Goal: Task Accomplishment & Management: Use online tool/utility

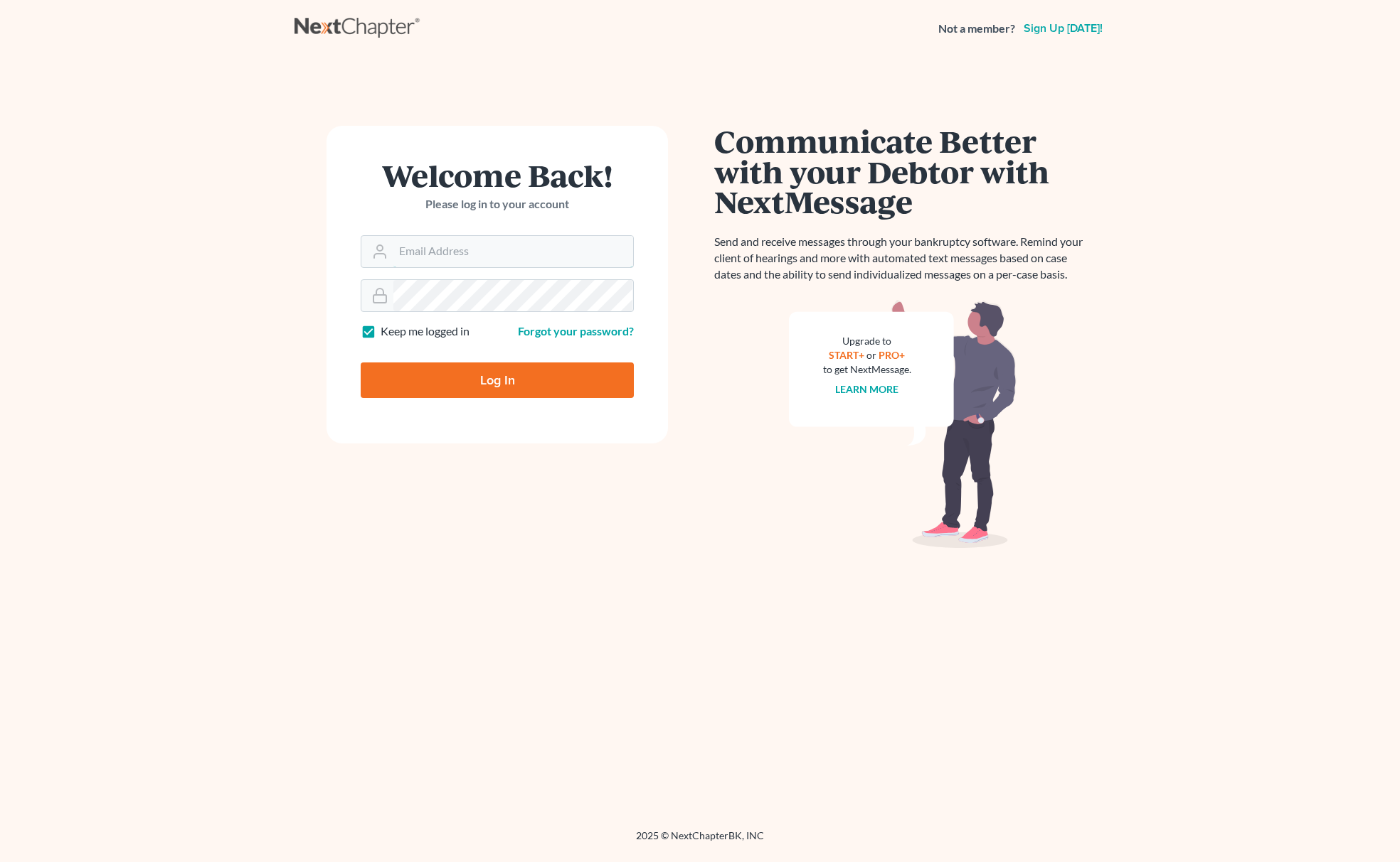
type input "[PERSON_NAME][EMAIL_ADDRESS][DOMAIN_NAME]"
click at [471, 368] on input "Log In" at bounding box center [497, 380] width 273 height 36
type input "Thinking..."
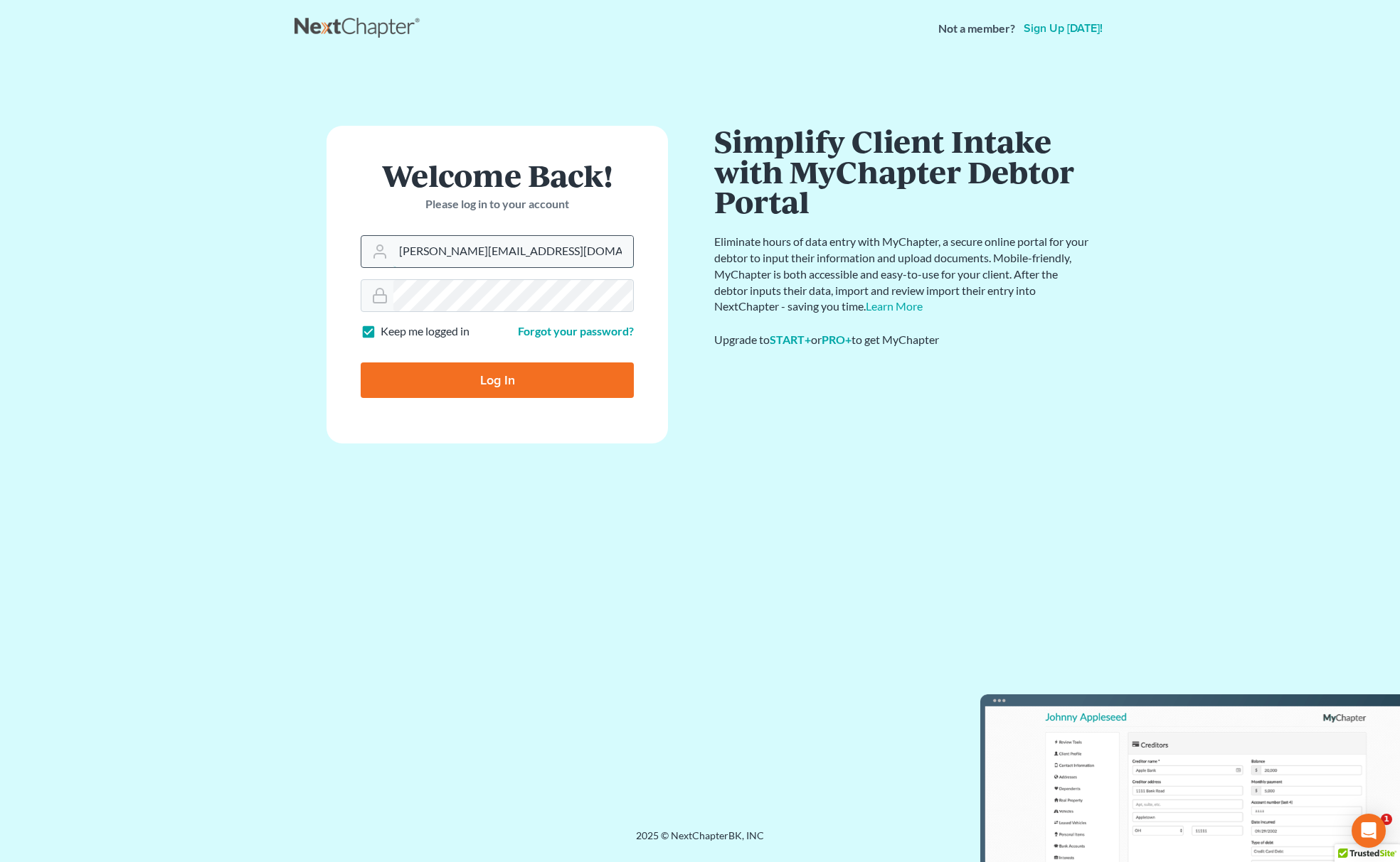
click at [544, 246] on input "[PERSON_NAME][EMAIL_ADDRESS][DOMAIN_NAME]" at bounding box center [513, 252] width 240 height 31
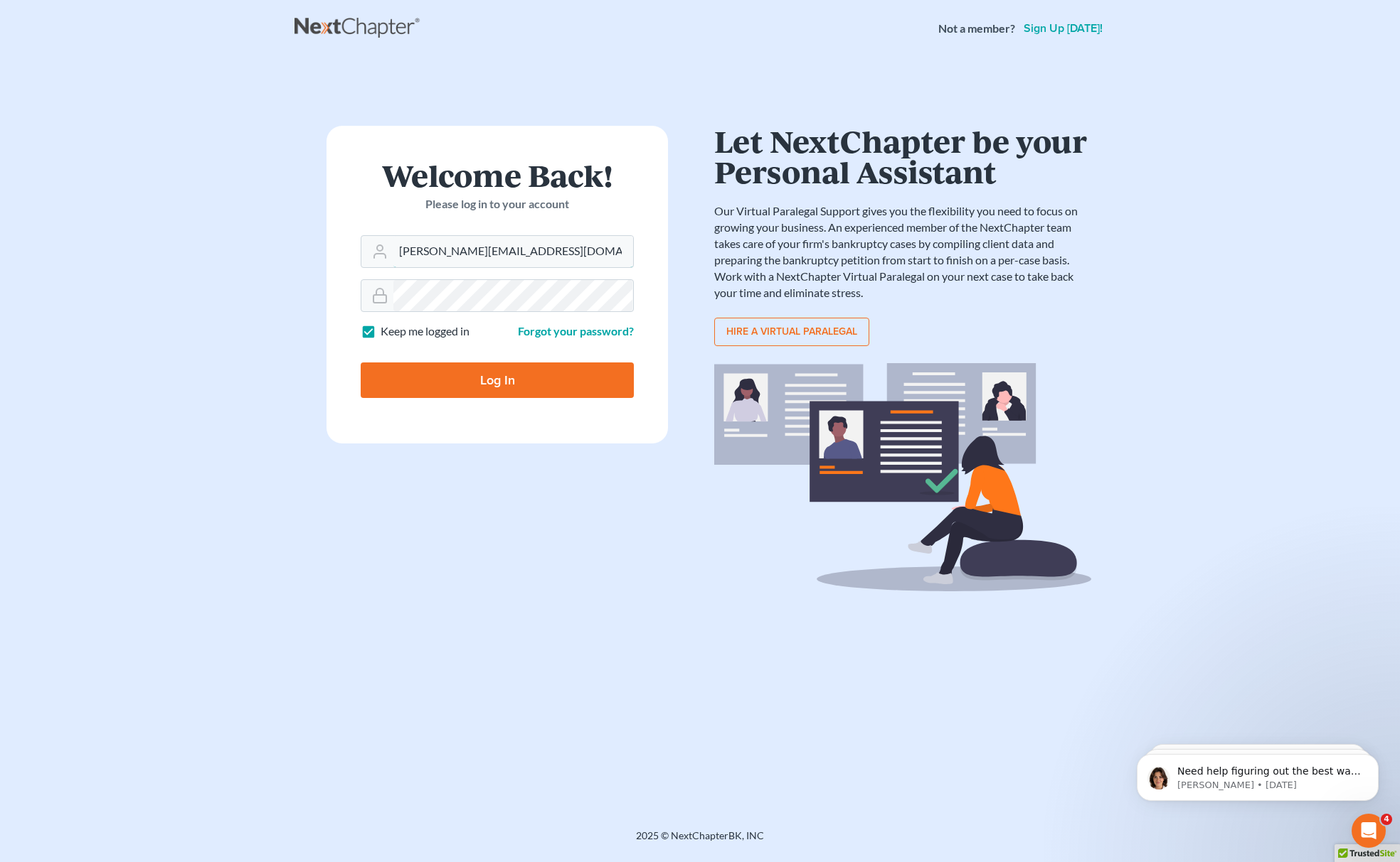
drag, startPoint x: 555, startPoint y: 257, endPoint x: 225, endPoint y: 211, distance: 333.2
click at [227, 223] on main "× Your email or password is incorrect Welcome Back! Please log in to your accou…" at bounding box center [700, 426] width 1400 height 738
paste input "mary"
type input "mary@fairmaxlaw.com"
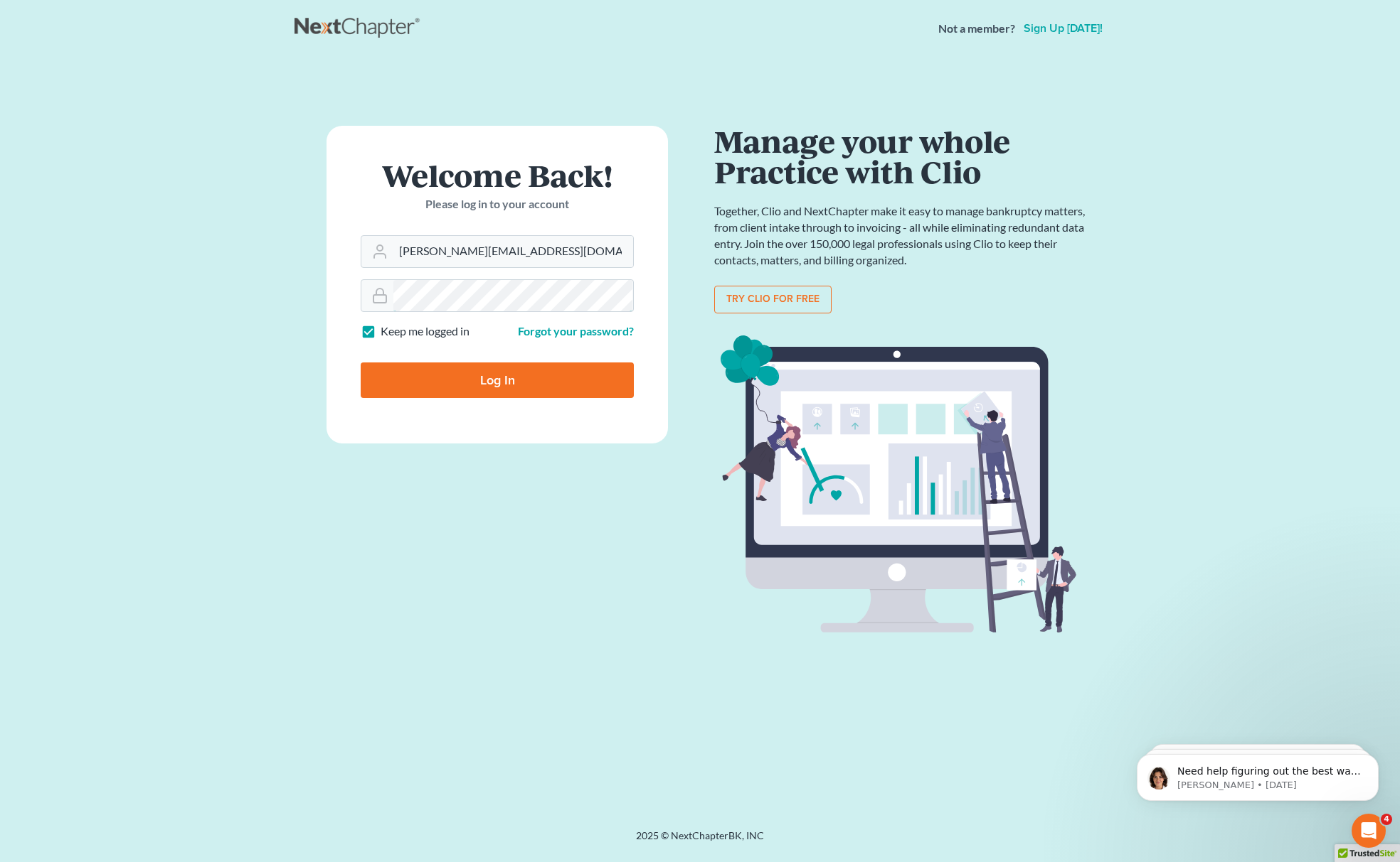
click at [155, 273] on main "× Your email or password is incorrect Welcome Back! Please log in to your accou…" at bounding box center [700, 426] width 1400 height 738
click at [446, 391] on input "Log In" at bounding box center [497, 380] width 273 height 36
type input "Thinking..."
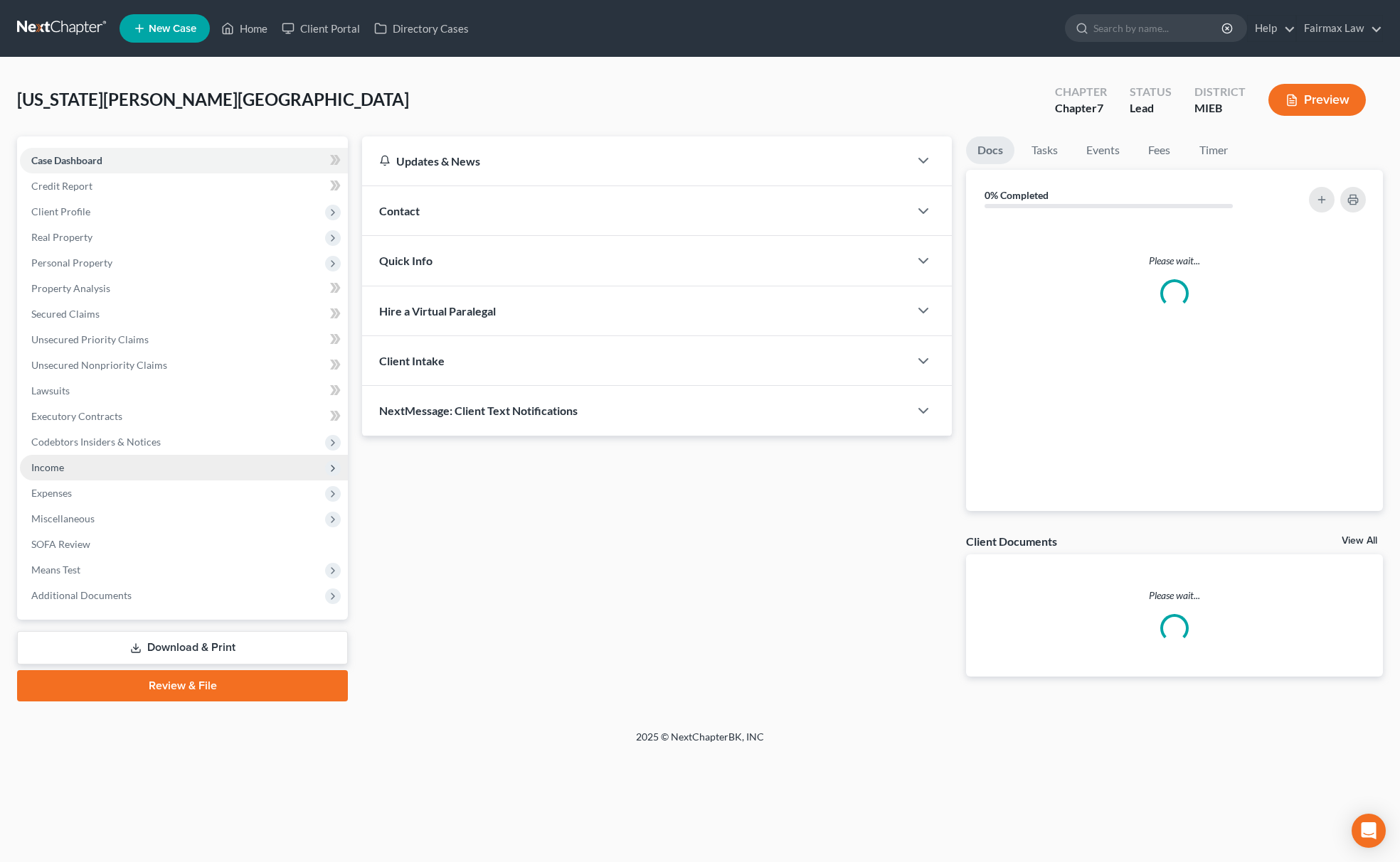
click at [113, 455] on span "Income" at bounding box center [183, 468] width 328 height 26
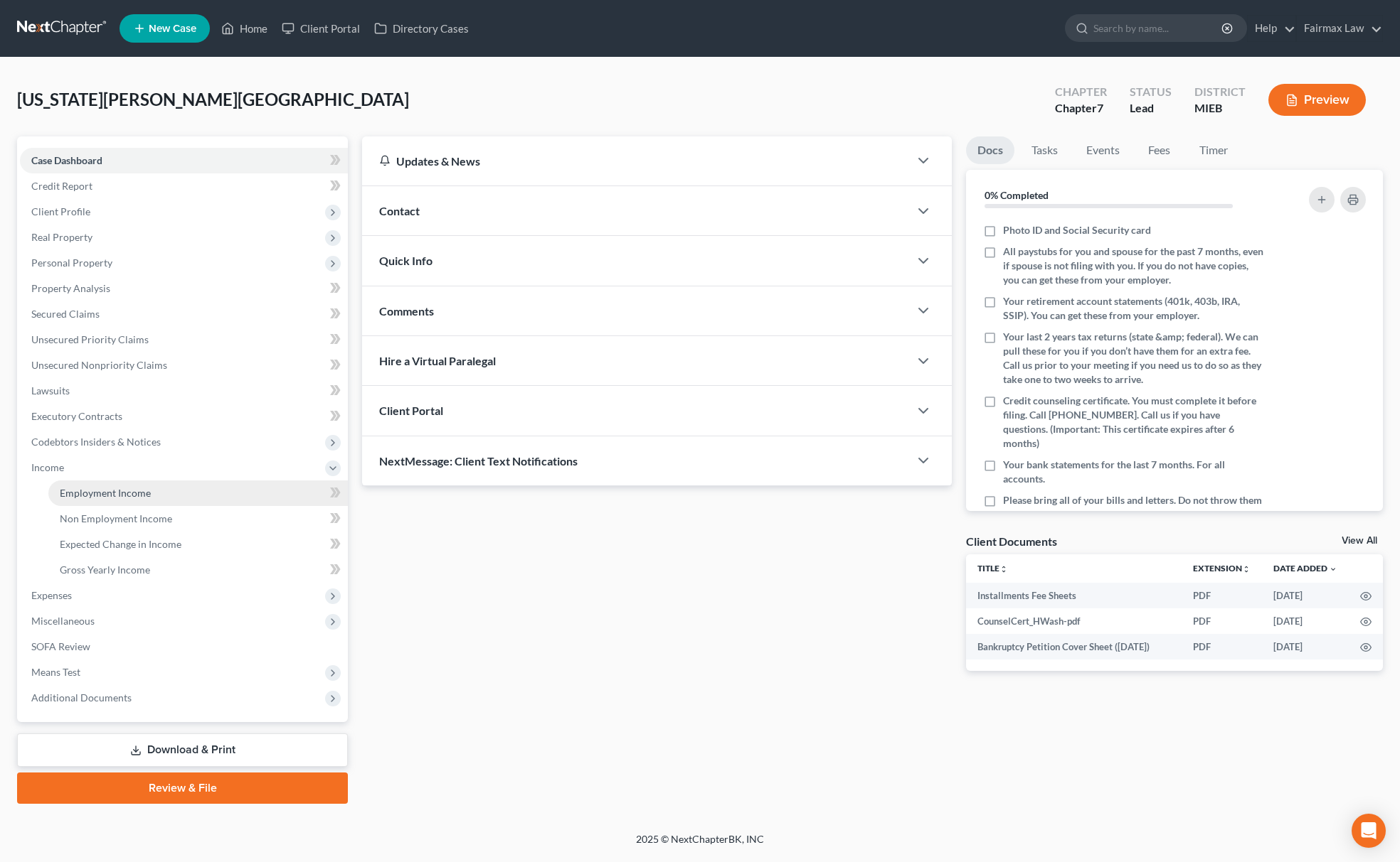
click at [138, 488] on span "Employment Income" at bounding box center [106, 493] width 91 height 12
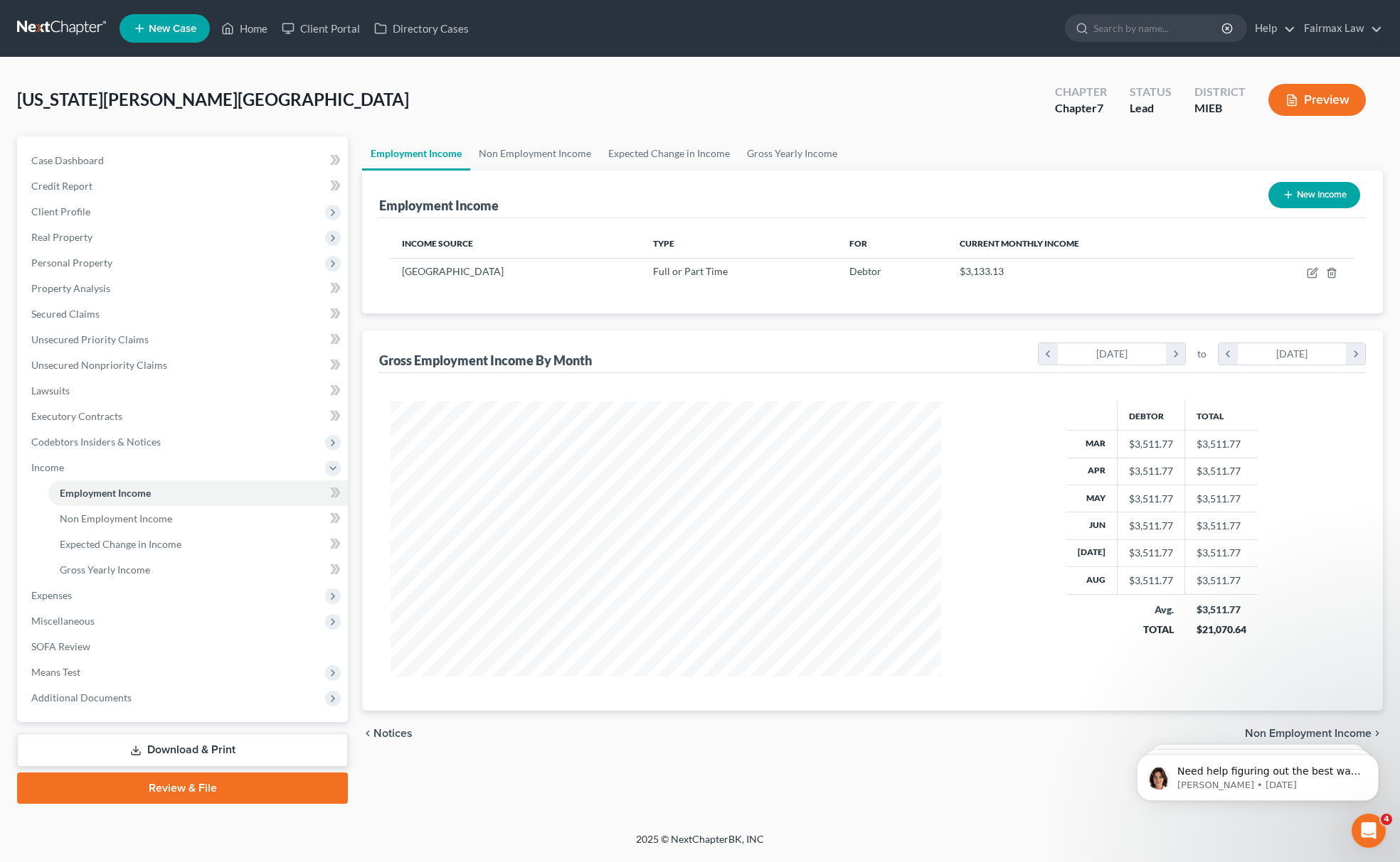
scroll to position [276, 579]
click at [1307, 276] on icon "button" at bounding box center [1311, 273] width 8 height 8
select select "0"
select select "23"
select select "2"
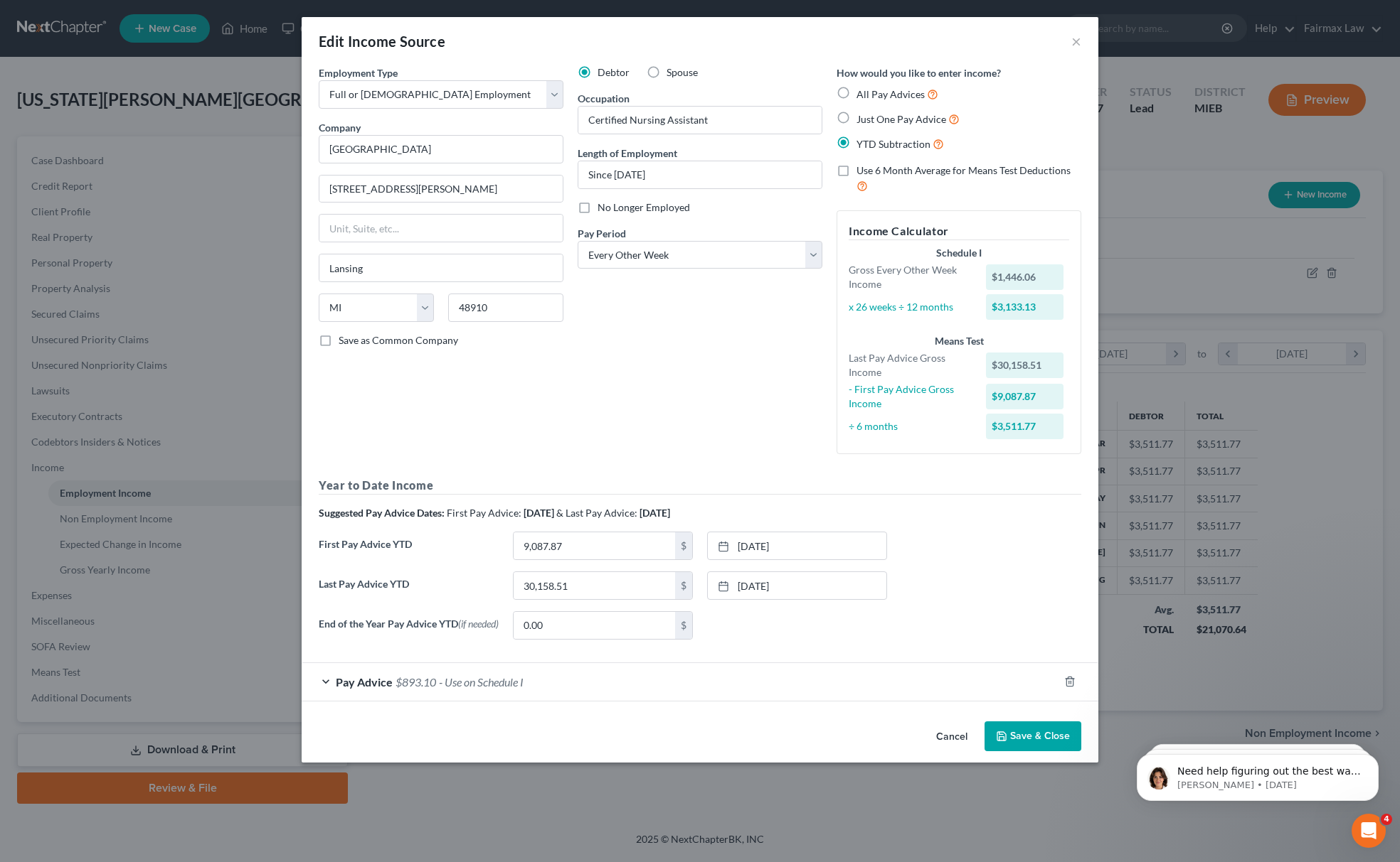
click at [442, 680] on span "- Use on Schedule I" at bounding box center [481, 682] width 84 height 14
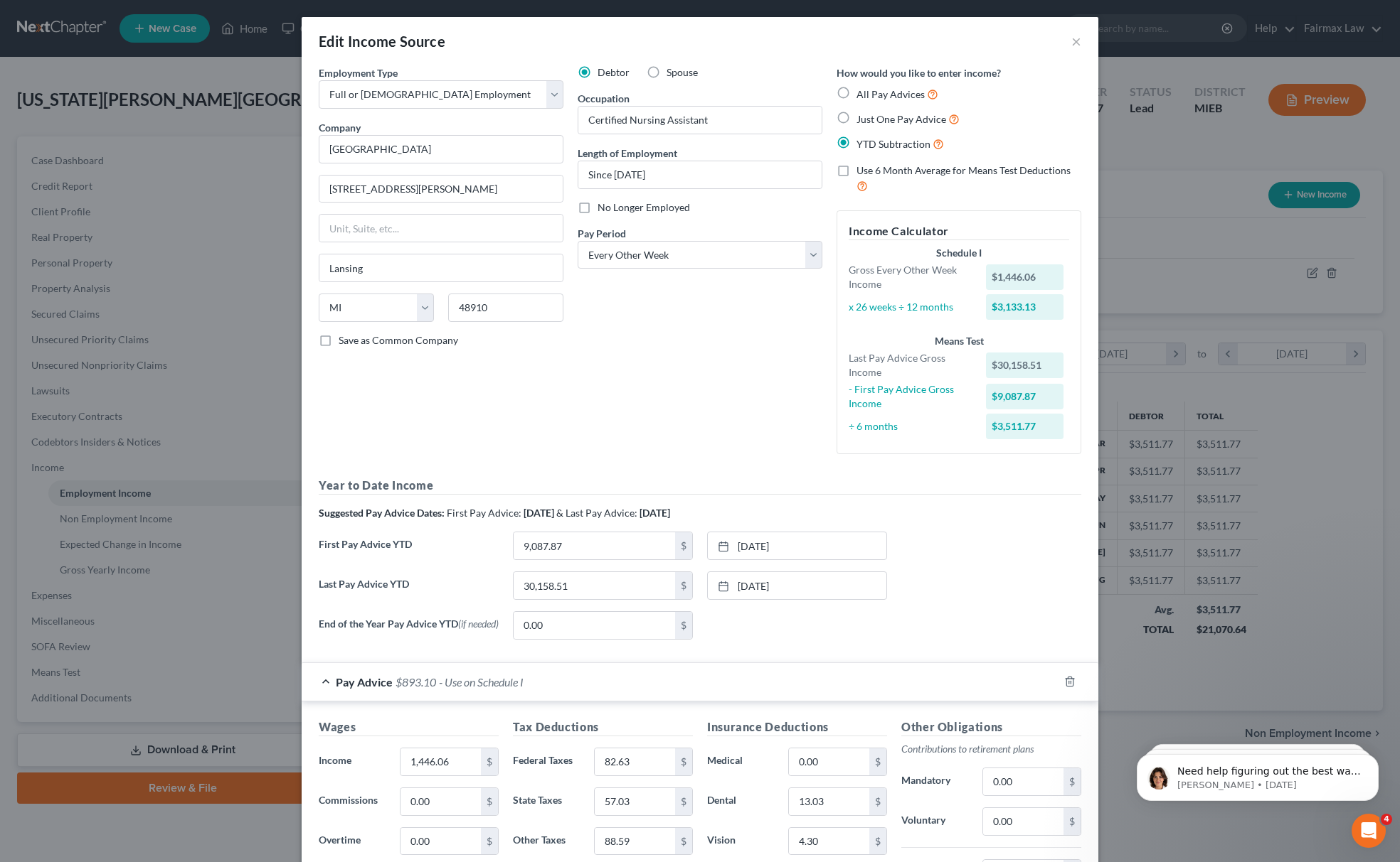
scroll to position [353, 0]
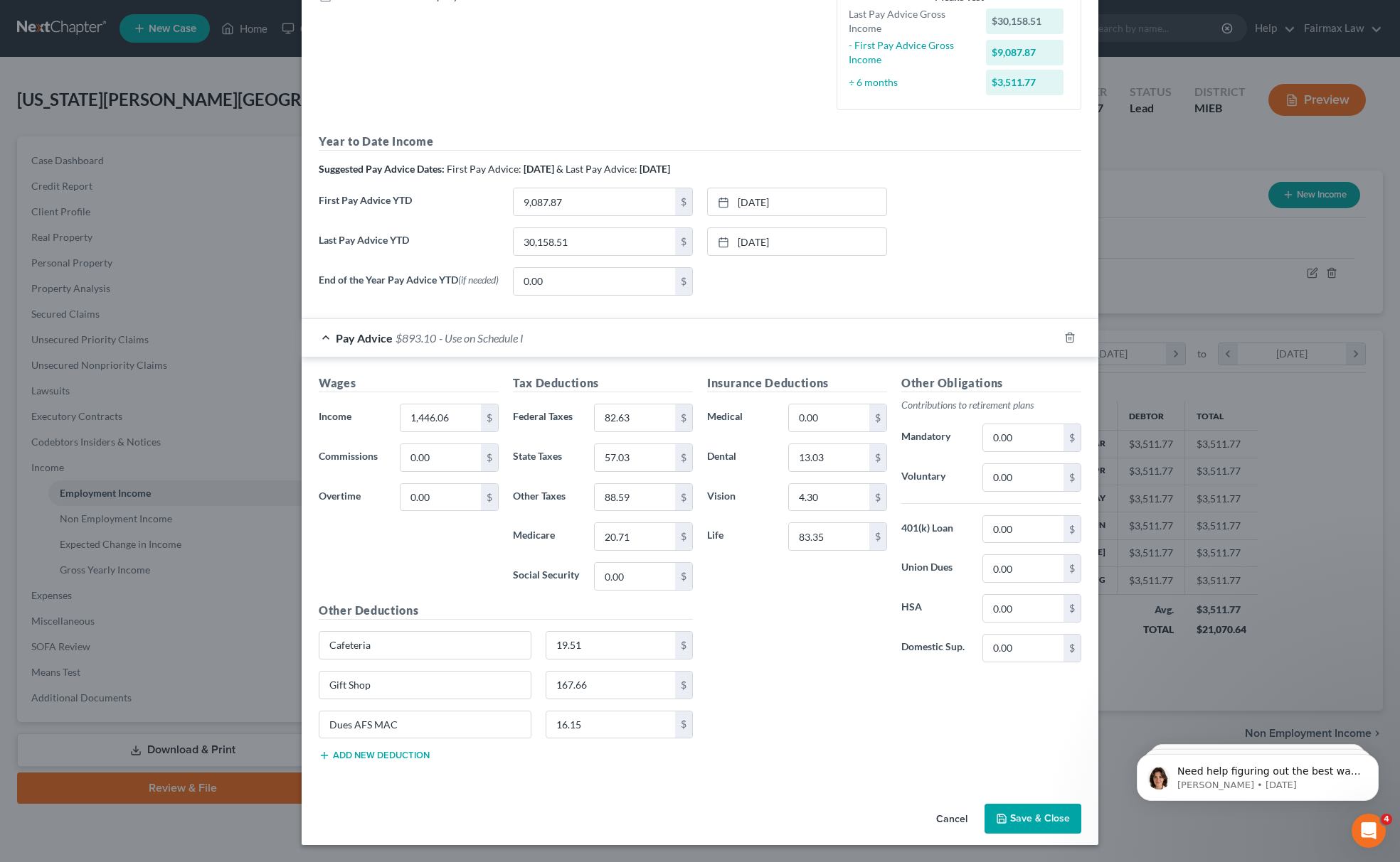
click at [1038, 815] on button "Save & Close" at bounding box center [1032, 819] width 97 height 30
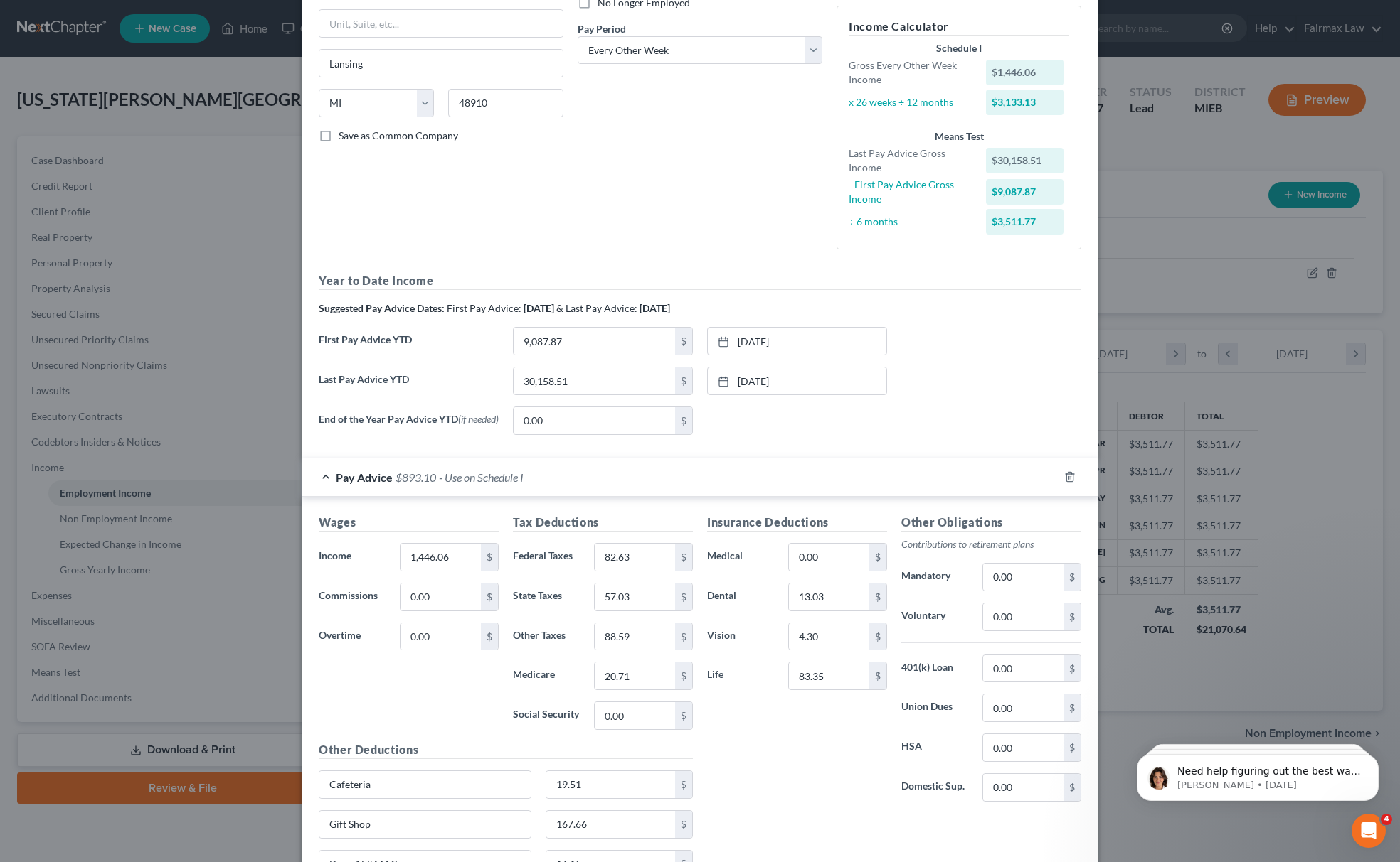
scroll to position [0, 0]
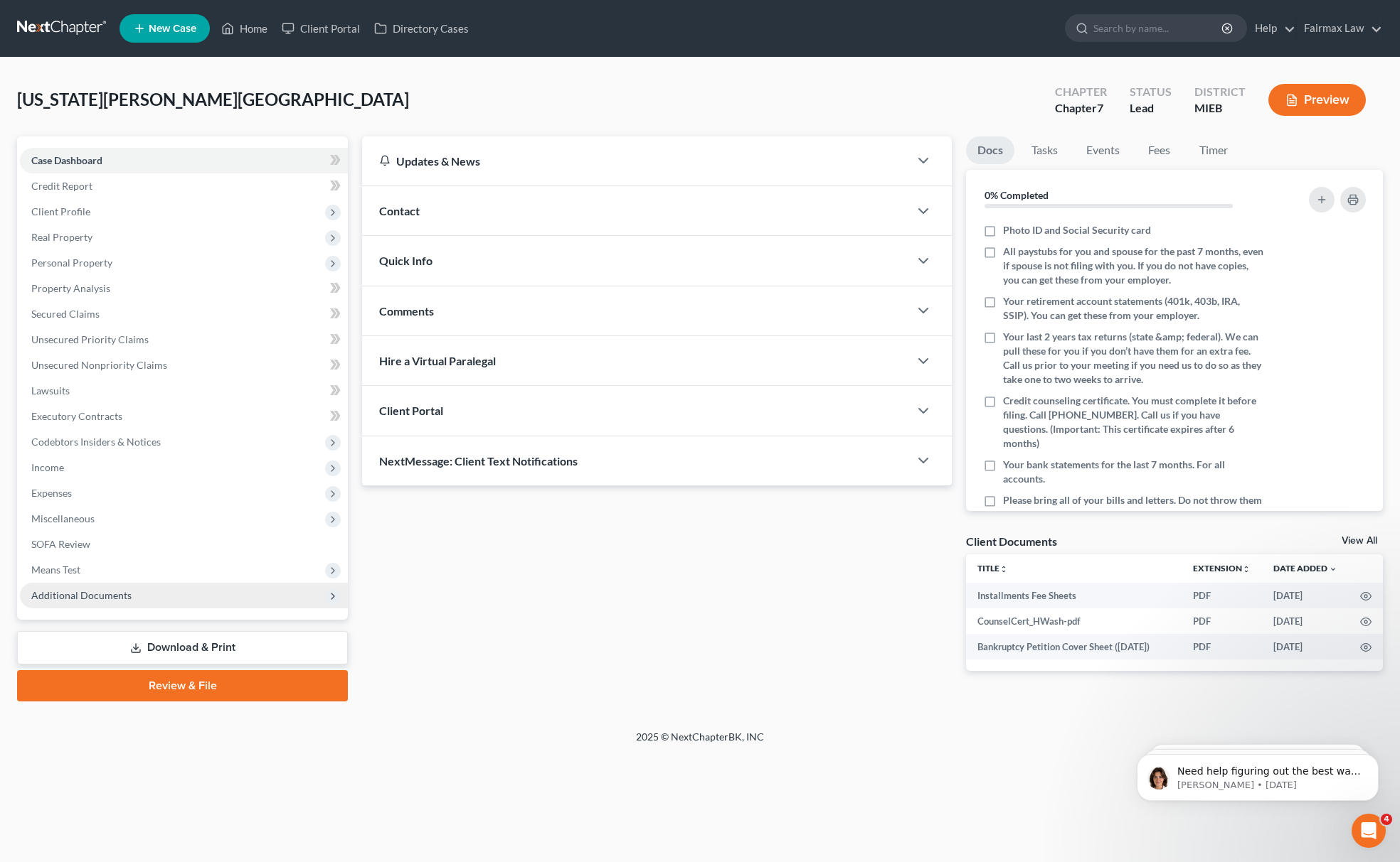
drag, startPoint x: 166, startPoint y: 610, endPoint x: 255, endPoint y: 589, distance: 91.4
click at [170, 607] on div "Case Dashboard Payments Invoices Payments Payments Credit Report Client Profile…" at bounding box center [182, 379] width 331 height 483
